Goal: Communication & Community: Answer question/provide support

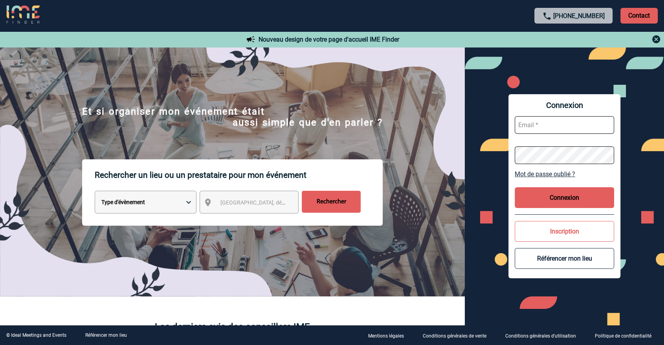
type input "[EMAIL_ADDRESS][DOMAIN_NAME]"
click at [569, 204] on button "Connexion" at bounding box center [565, 197] width 100 height 21
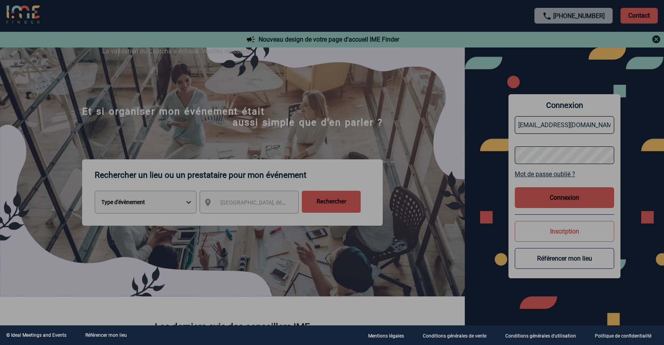
click at [576, 200] on div at bounding box center [332, 172] width 664 height 345
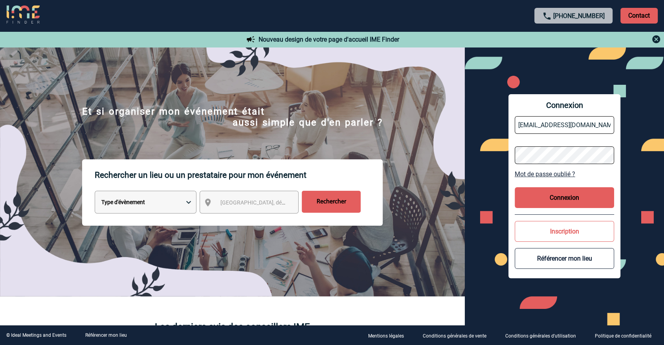
click at [576, 200] on button "Connexion" at bounding box center [565, 197] width 100 height 21
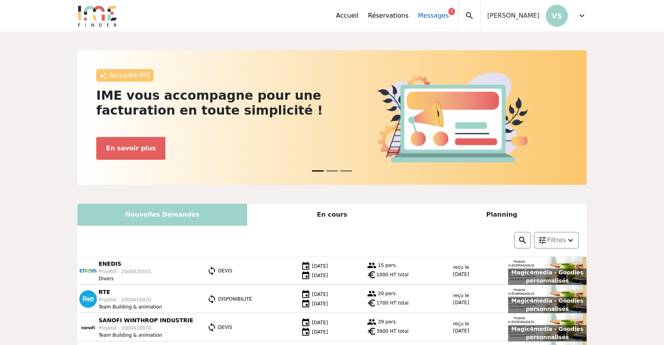
click at [438, 17] on link "Messages 7" at bounding box center [433, 15] width 31 height 9
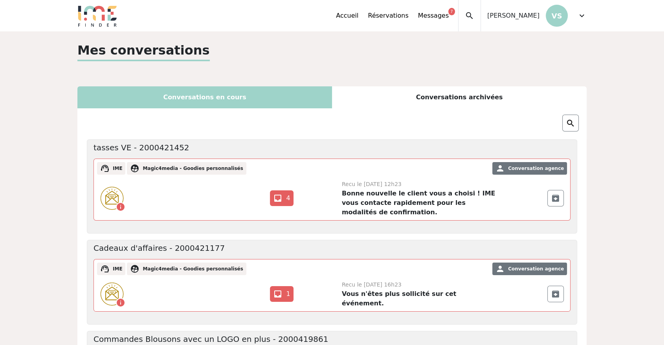
click at [316, 189] on div "info call +33664447970 email inbox 4" at bounding box center [332, 198] width 476 height 44
click at [292, 194] on link "inbox 4" at bounding box center [281, 199] width 23 height 16
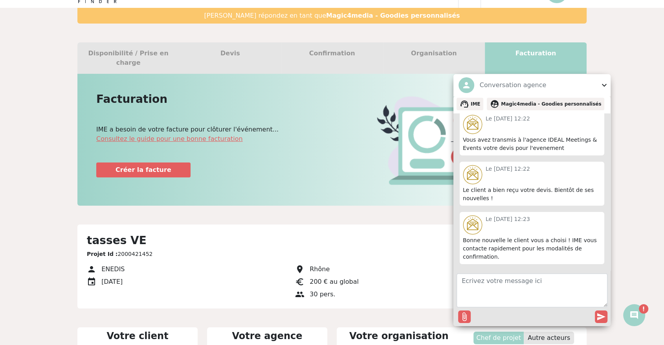
scroll to position [22, 0]
